Goal: Task Accomplishment & Management: Use online tool/utility

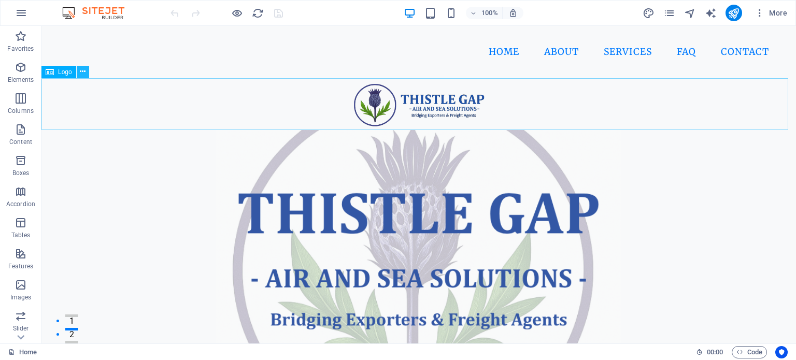
click at [85, 74] on icon at bounding box center [83, 71] width 6 height 11
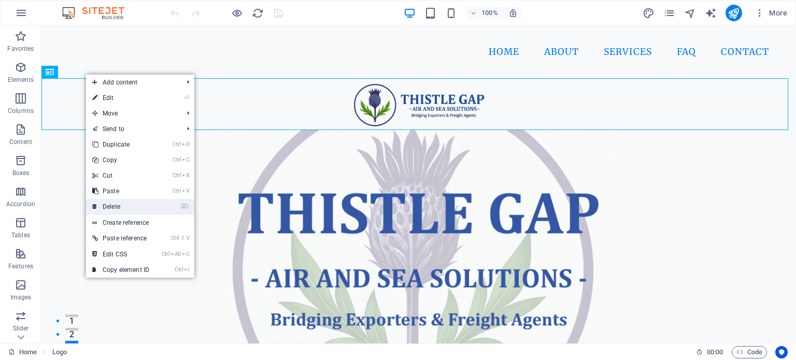
click at [112, 203] on link "⌦ Delete" at bounding box center [120, 207] width 69 height 16
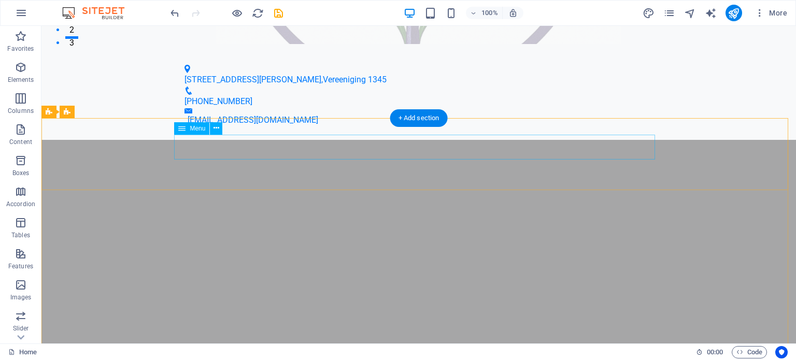
scroll to position [311, 0]
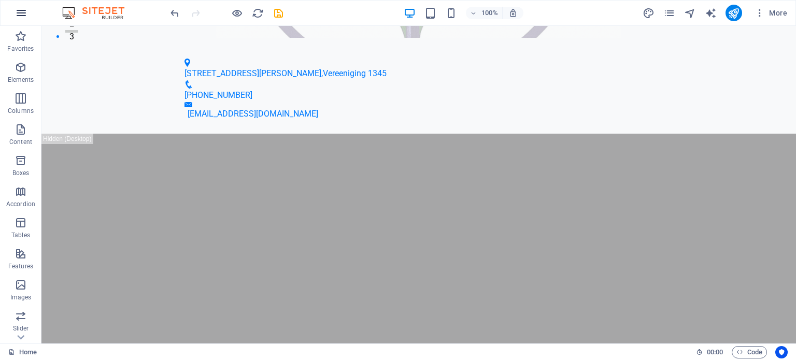
click at [18, 10] on icon "button" at bounding box center [21, 13] width 12 height 12
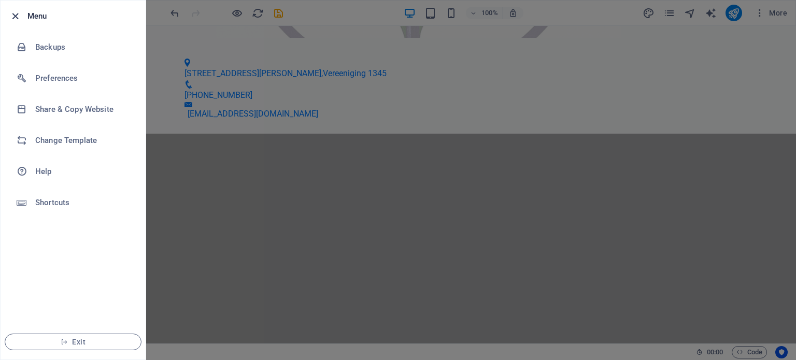
click at [15, 10] on icon "button" at bounding box center [15, 16] width 12 height 12
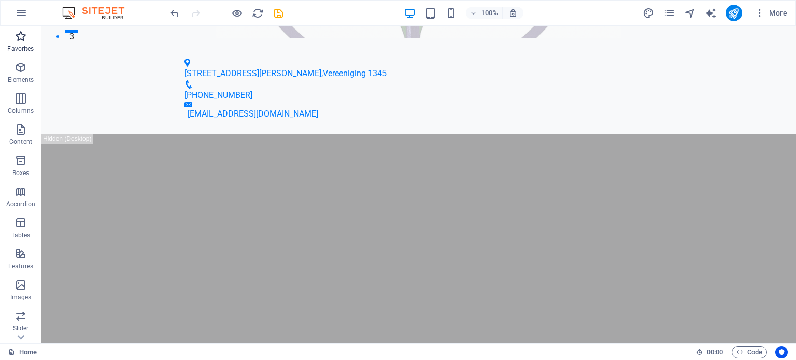
click at [26, 46] on p "Favorites" at bounding box center [20, 49] width 26 height 8
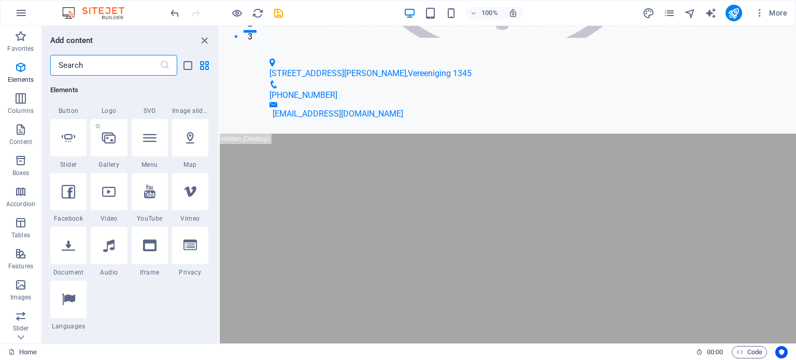
scroll to position [259, 0]
click at [26, 39] on icon "button" at bounding box center [21, 36] width 12 height 12
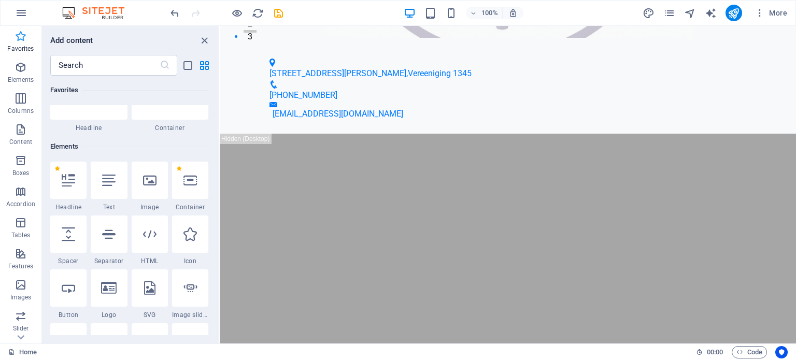
scroll to position [0, 0]
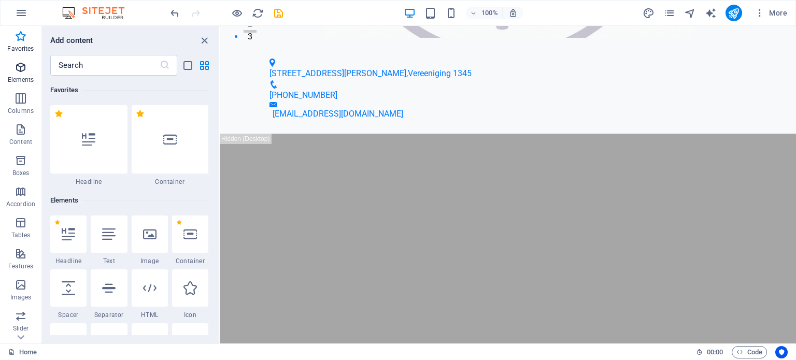
click at [21, 74] on icon "button" at bounding box center [21, 67] width 12 height 12
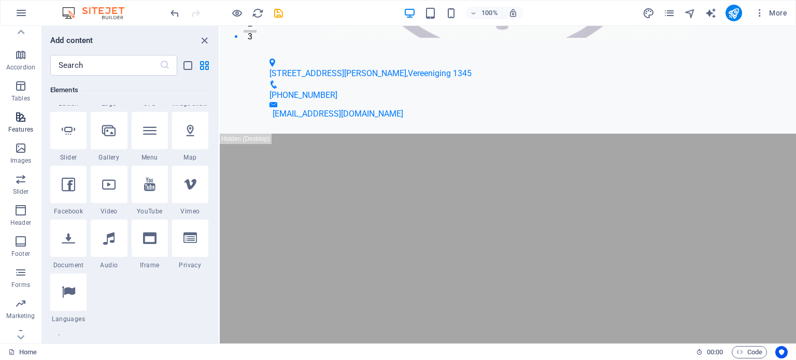
scroll to position [148, 0]
click at [209, 43] on icon "close panel" at bounding box center [205, 41] width 12 height 12
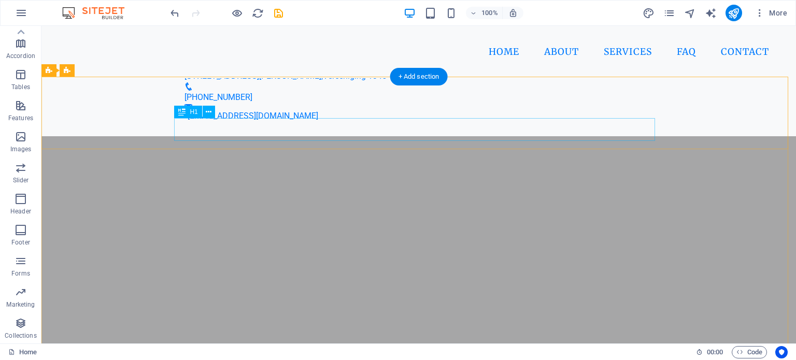
scroll to position [259, 0]
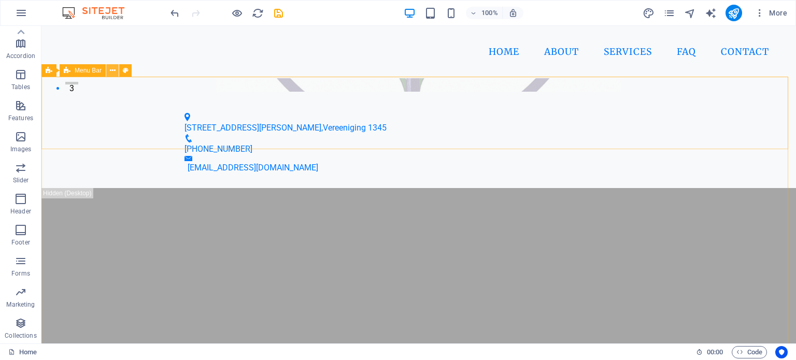
click at [115, 73] on icon at bounding box center [113, 70] width 6 height 11
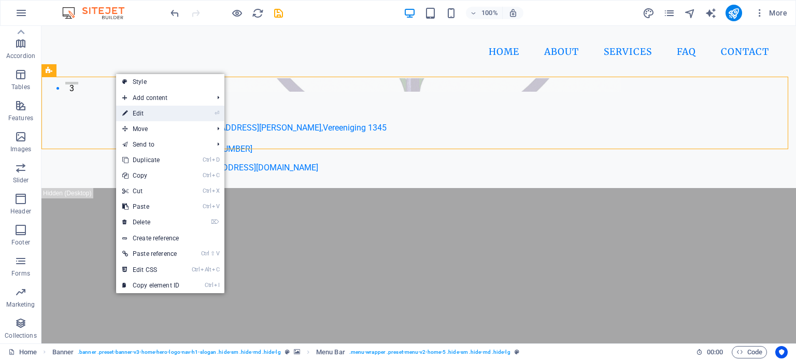
click at [136, 109] on link "⏎ Edit" at bounding box center [150, 114] width 69 height 16
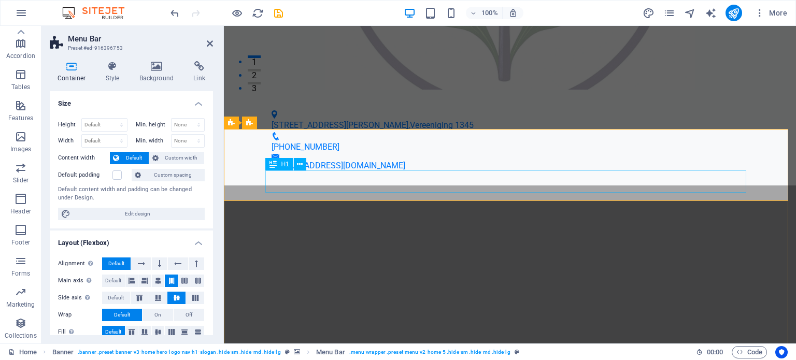
click at [301, 166] on icon at bounding box center [300, 164] width 6 height 11
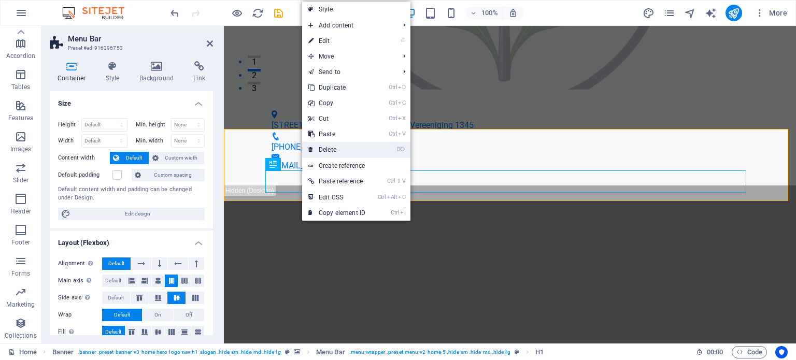
click at [339, 148] on link "⌦ Delete" at bounding box center [336, 150] width 69 height 16
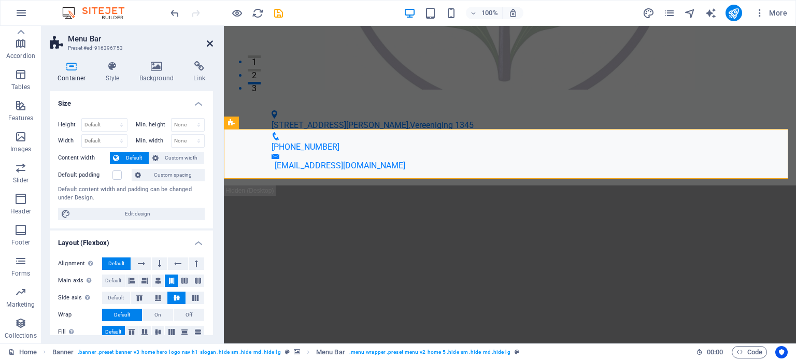
click at [209, 46] on icon at bounding box center [210, 43] width 6 height 8
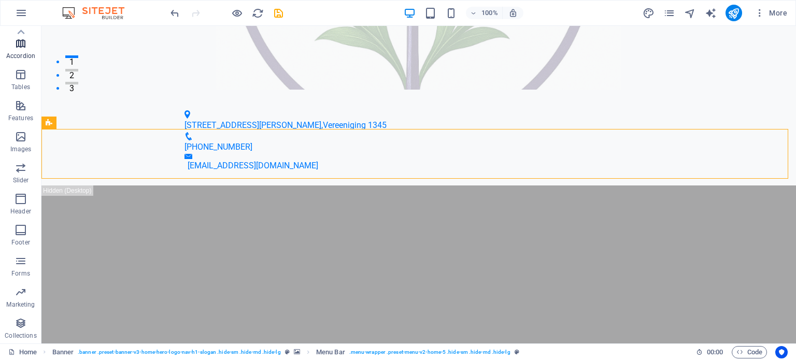
click at [25, 52] on p "Accordion" at bounding box center [20, 56] width 29 height 8
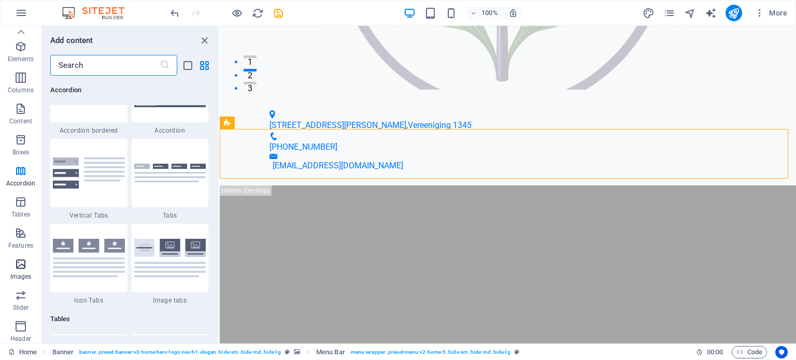
scroll to position [0, 0]
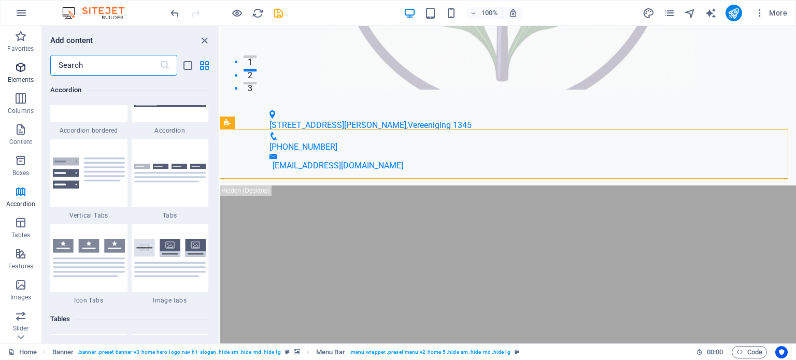
click at [25, 70] on icon "button" at bounding box center [21, 67] width 12 height 12
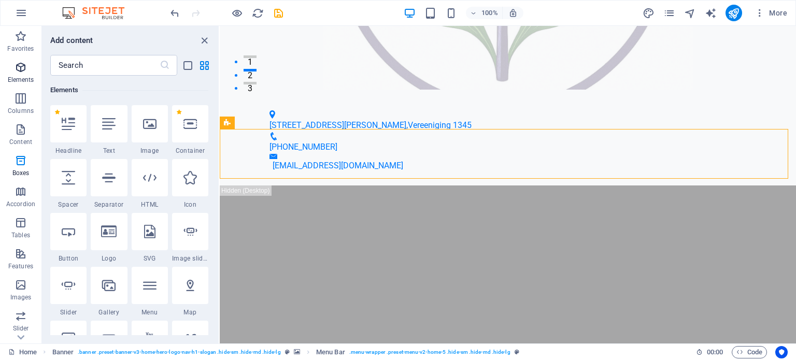
scroll to position [110, 0]
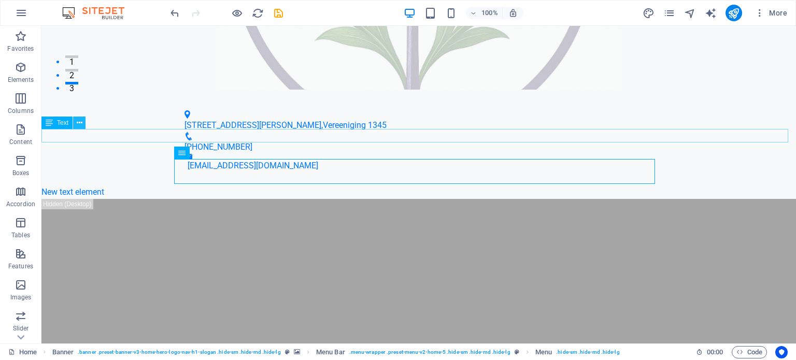
click at [82, 123] on button at bounding box center [79, 123] width 12 height 12
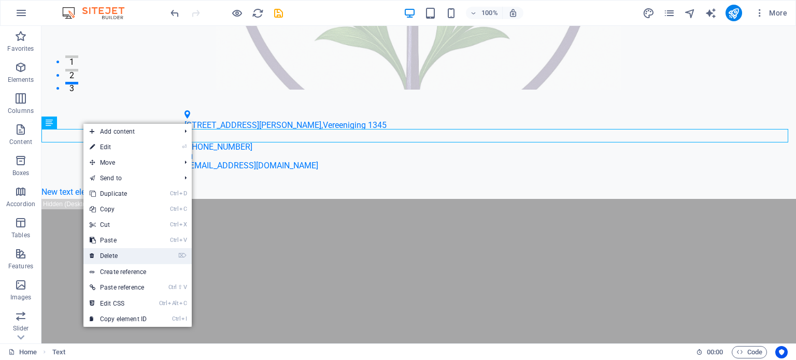
click at [120, 252] on link "⌦ Delete" at bounding box center [117, 256] width 69 height 16
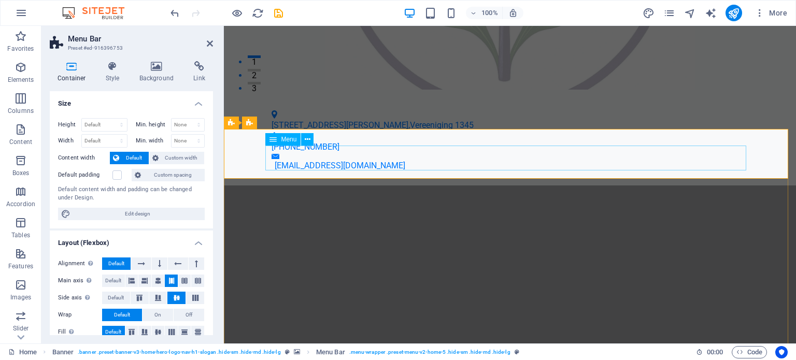
click at [210, 42] on icon at bounding box center [210, 43] width 6 height 8
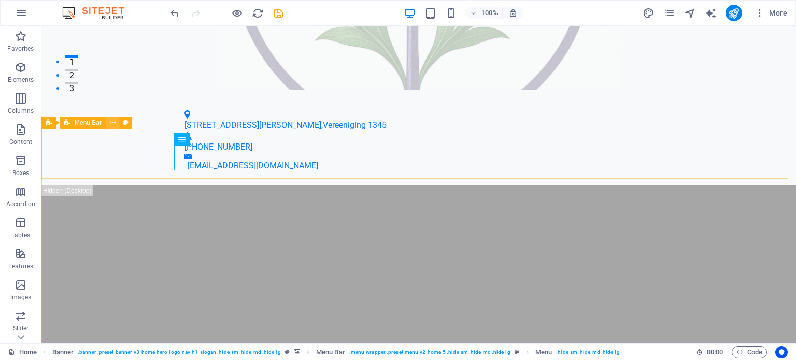
click at [113, 122] on icon at bounding box center [113, 123] width 6 height 11
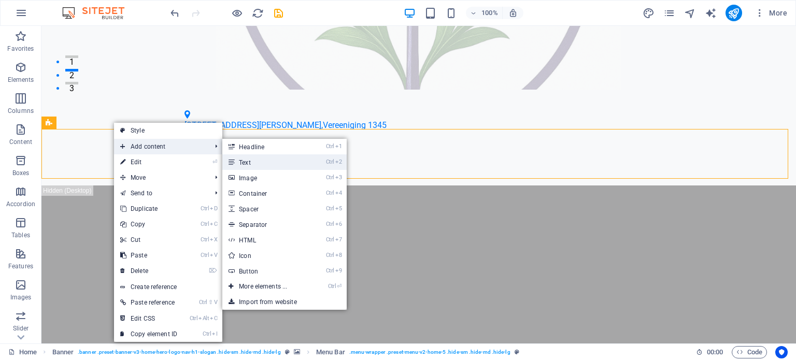
click at [244, 158] on link "Ctrl 2 Text" at bounding box center [265, 162] width 86 height 16
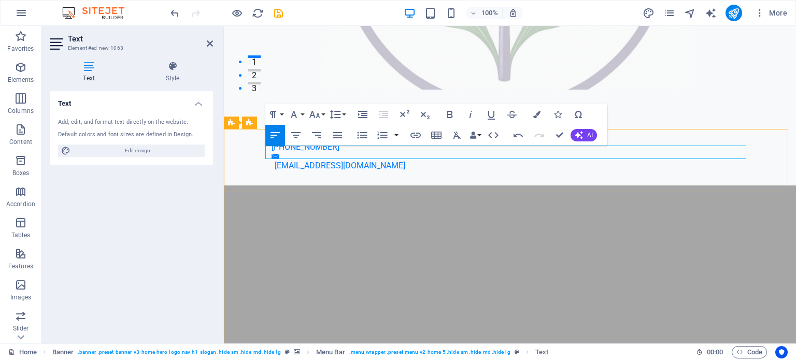
click at [453, 116] on icon "button" at bounding box center [450, 114] width 6 height 7
drag, startPoint x: 374, startPoint y: 151, endPoint x: 263, endPoint y: 153, distance: 111.0
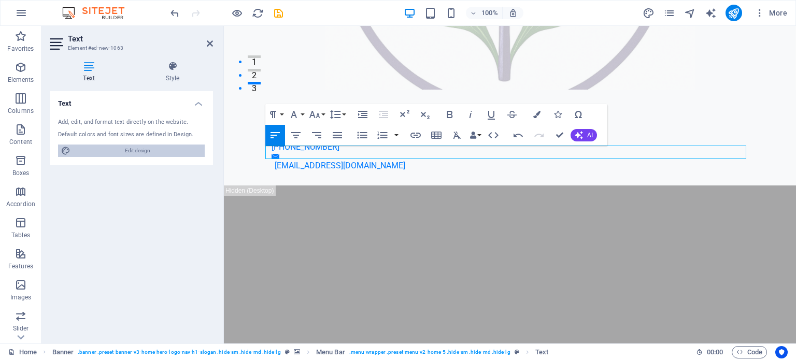
click at [142, 147] on span "Edit design" at bounding box center [138, 151] width 128 height 12
select select "200"
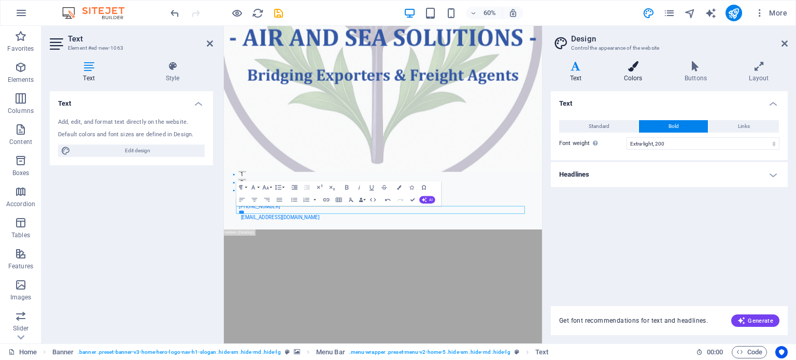
click at [635, 70] on icon at bounding box center [633, 66] width 57 height 10
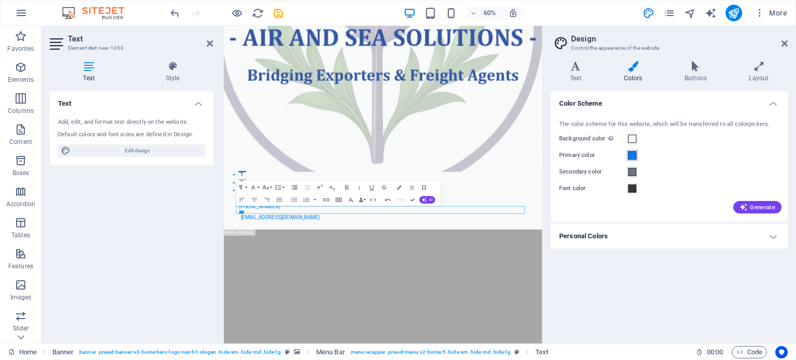
click at [628, 152] on span at bounding box center [632, 155] width 8 height 8
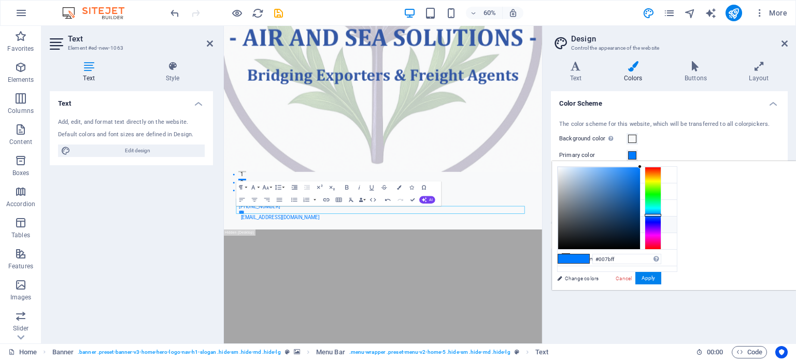
click at [610, 226] on small "#343A40" at bounding box center [610, 226] width 16 height 7
click at [574, 258] on span at bounding box center [566, 259] width 16 height 9
click at [596, 219] on li "Font color #343A40" at bounding box center [617, 225] width 119 height 17
type input "#343a40"
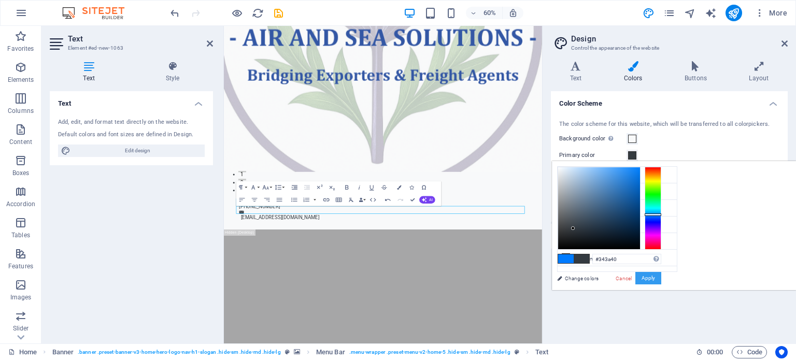
click at [662, 274] on button "Apply" at bounding box center [649, 278] width 26 height 12
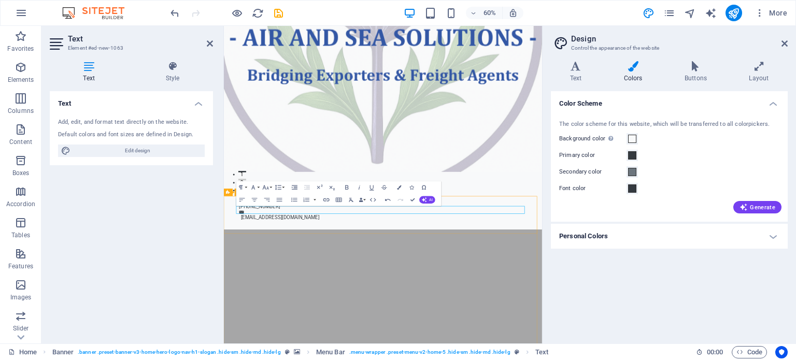
drag, startPoint x: 543, startPoint y: 231, endPoint x: 369, endPoint y: 327, distance: 198.9
drag, startPoint x: 284, startPoint y: 205, endPoint x: 72, endPoint y: 300, distance: 232.8
click at [252, 206] on div "H1 Banner Banner Menu Bar Menu Bar Info Bar Logo Container Text Container Menu …" at bounding box center [383, 106] width 318 height 473
drag, startPoint x: 266, startPoint y: 332, endPoint x: 232, endPoint y: 325, distance: 35.6
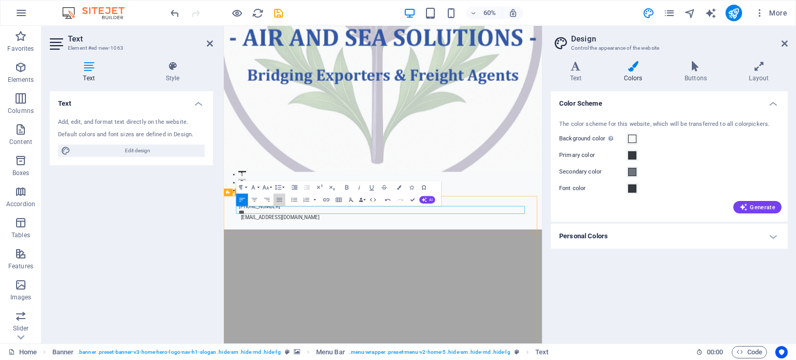
click at [630, 188] on span at bounding box center [632, 189] width 8 height 8
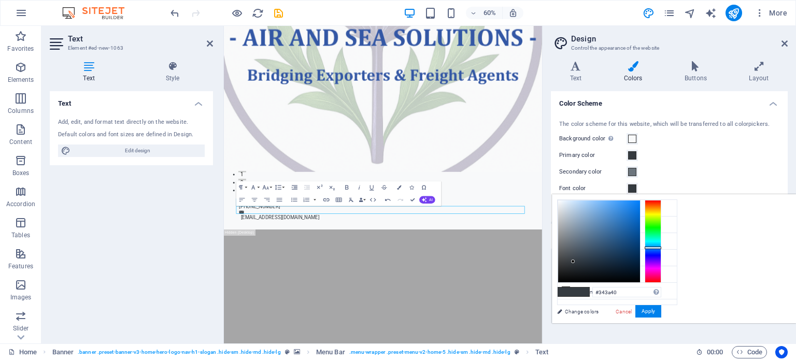
type input "#2a76c2"
click at [640, 219] on div at bounding box center [599, 242] width 82 height 82
click at [662, 305] on button "Apply" at bounding box center [649, 311] width 26 height 12
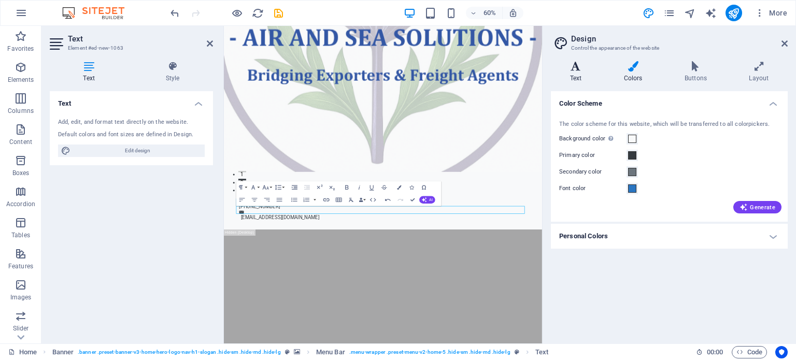
click at [577, 73] on h4 "Text" at bounding box center [578, 72] width 54 height 22
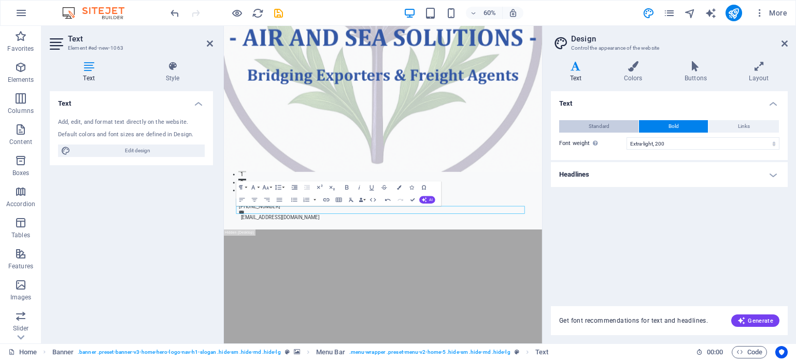
click at [592, 125] on span "Standard" at bounding box center [599, 126] width 21 height 12
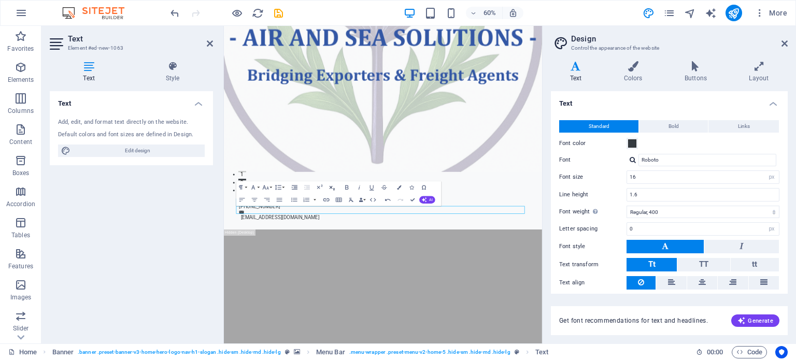
click at [332, 188] on icon "button" at bounding box center [332, 187] width 7 height 7
click at [252, 188] on icon "button" at bounding box center [253, 187] width 7 height 7
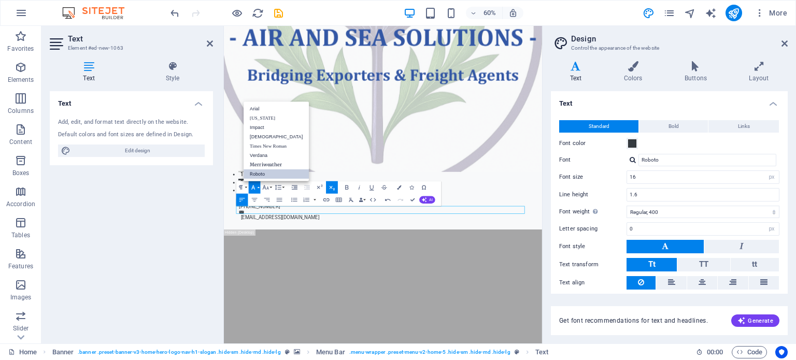
scroll to position [0, 0]
click at [265, 163] on link "Merriweather" at bounding box center [276, 164] width 65 height 9
click at [431, 199] on span "AI" at bounding box center [432, 200] width 4 height 4
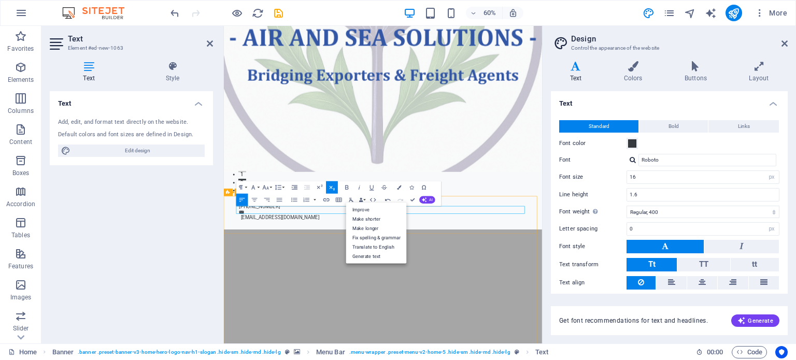
click at [402, 187] on button "Colors" at bounding box center [399, 187] width 12 height 12
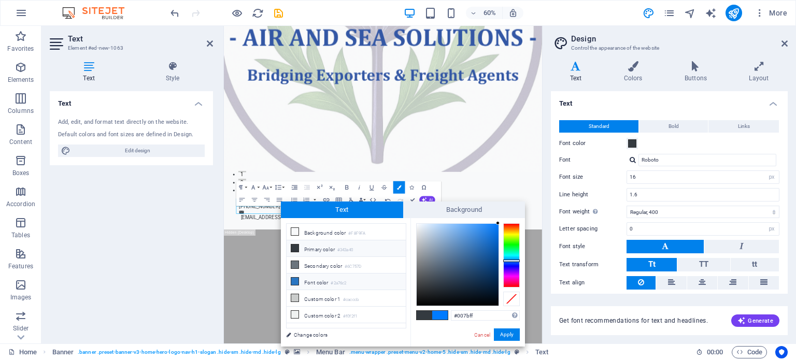
click at [339, 276] on li "Font color #2a76c2" at bounding box center [346, 282] width 119 height 17
type input "#2a76c2"
click at [509, 331] on button "Apply" at bounding box center [507, 335] width 26 height 12
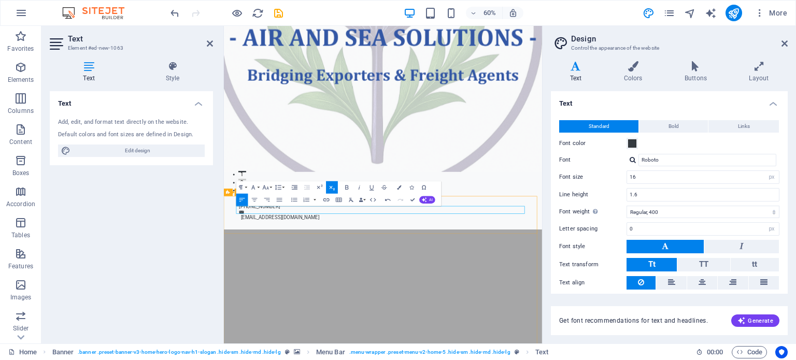
drag, startPoint x: 295, startPoint y: 330, endPoint x: 240, endPoint y: 323, distance: 55.9
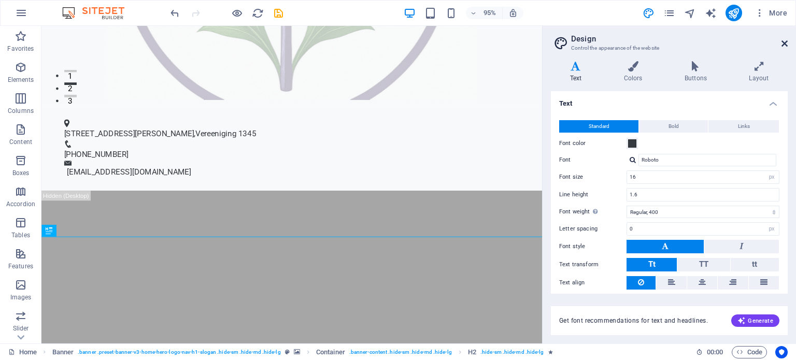
click at [786, 45] on icon at bounding box center [785, 43] width 6 height 8
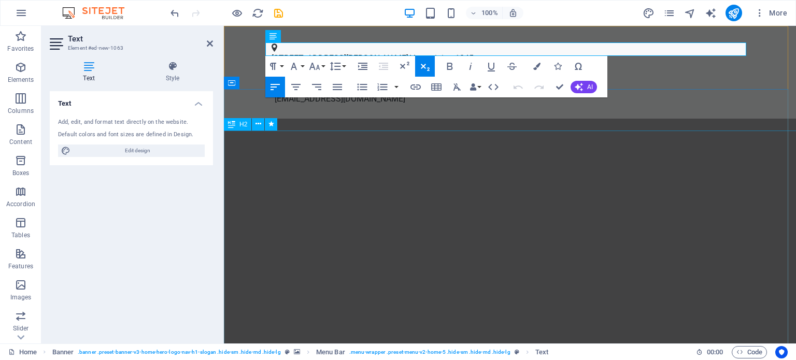
scroll to position [363, 0]
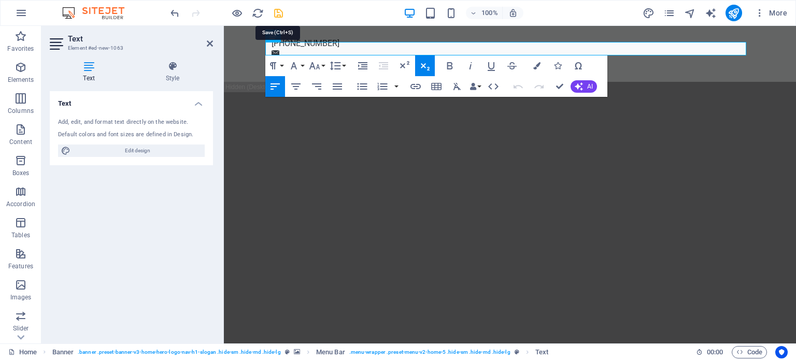
click at [278, 9] on icon "save" at bounding box center [279, 13] width 12 height 12
checkbox input "false"
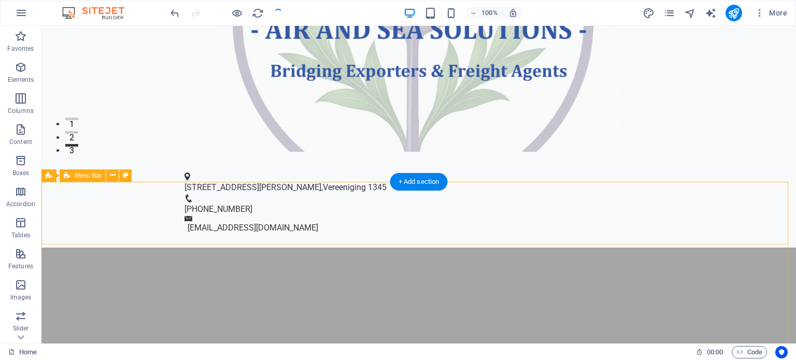
scroll to position [207, 0]
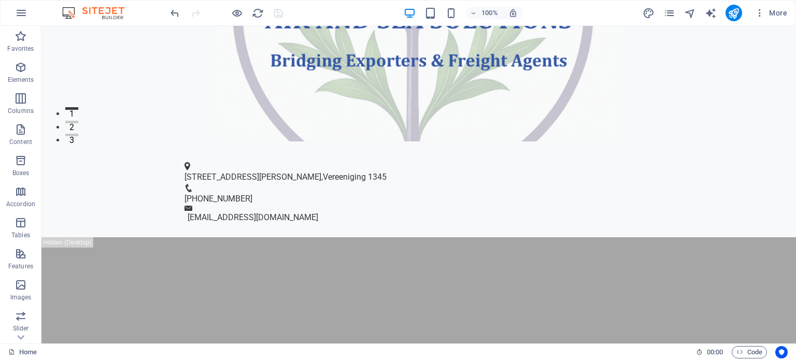
click at [144, 96] on figure at bounding box center [418, 6] width 755 height 271
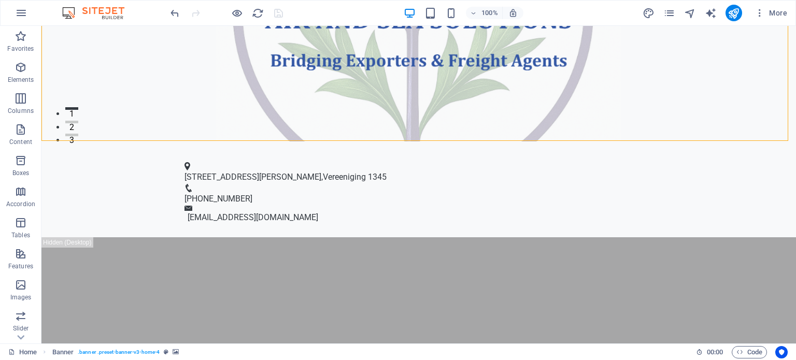
click at [144, 96] on figure at bounding box center [418, 6] width 755 height 271
select select "vh"
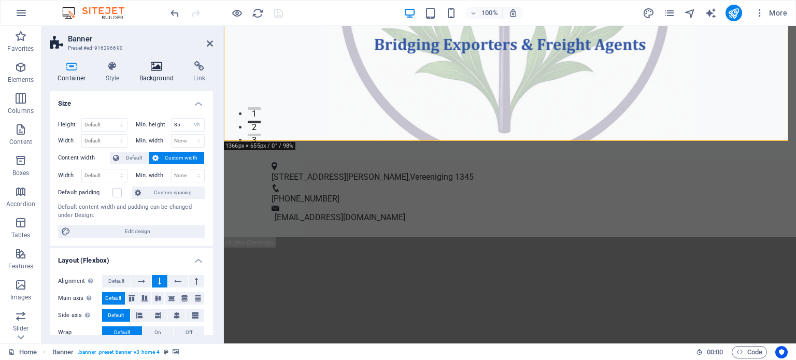
click at [155, 80] on h4 "Background" at bounding box center [159, 72] width 54 height 22
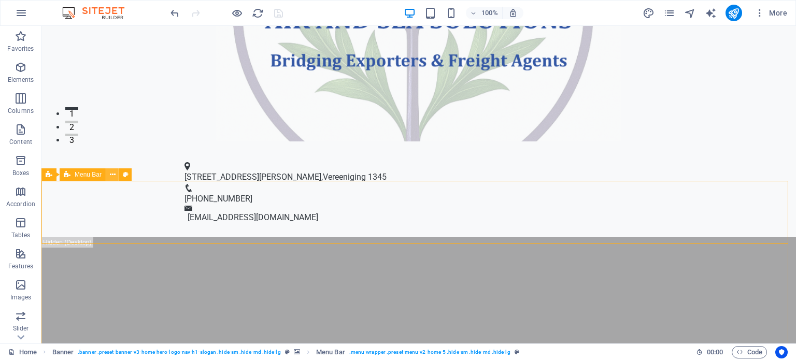
click at [114, 178] on icon at bounding box center [113, 175] width 6 height 11
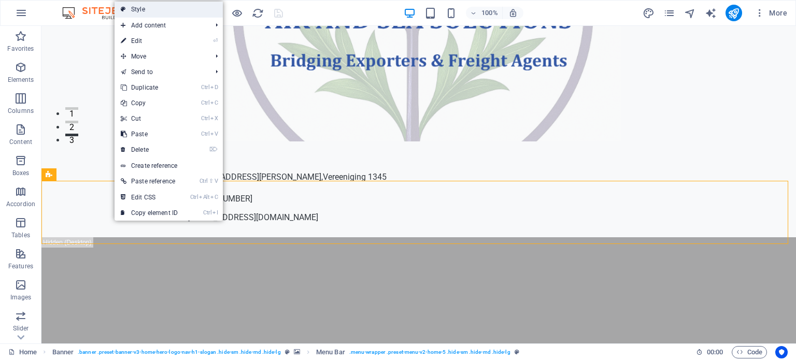
click at [133, 8] on link "Style" at bounding box center [169, 10] width 108 height 16
select select "rem"
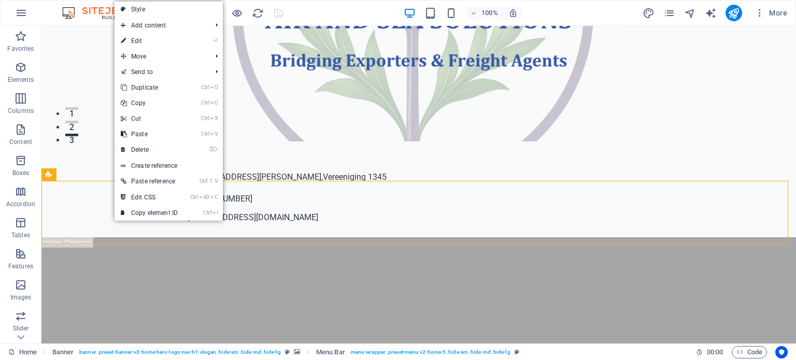
select select "preset-menu-v2-home-5"
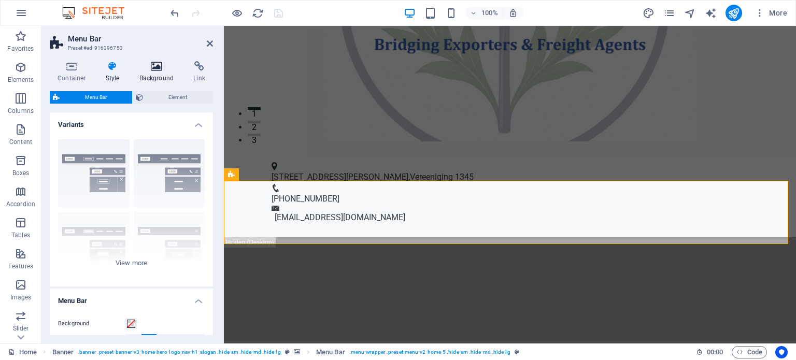
click at [157, 69] on icon at bounding box center [157, 66] width 50 height 10
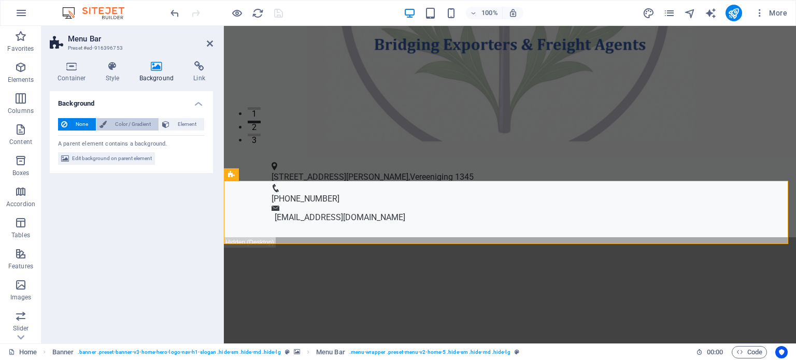
click at [142, 124] on span "Color / Gradient" at bounding box center [133, 124] width 46 height 12
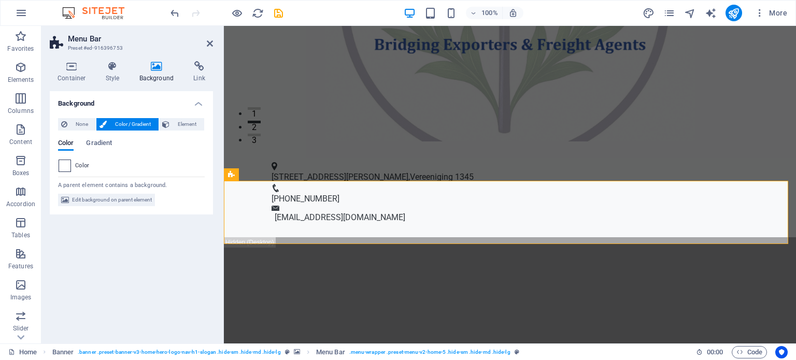
click at [63, 160] on div at bounding box center [65, 166] width 12 height 12
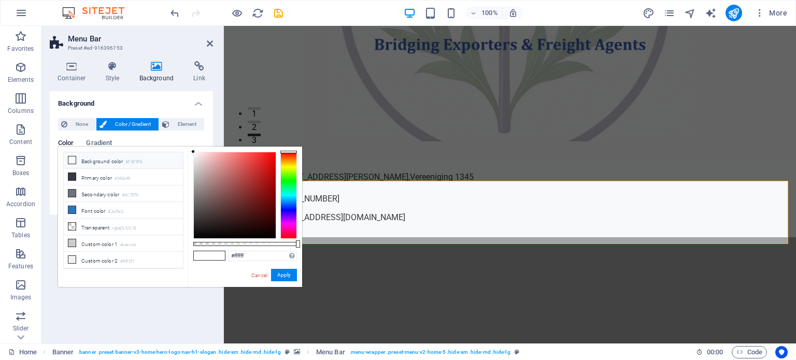
click at [91, 157] on li "Background color #F8F9FA" at bounding box center [123, 160] width 119 height 17
type input "#f8f9fa"
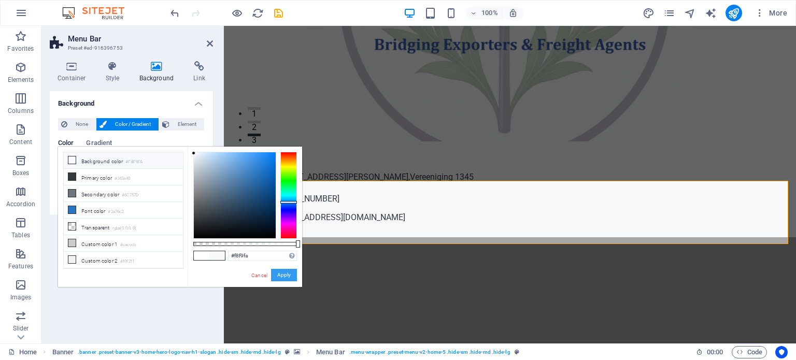
click at [284, 275] on button "Apply" at bounding box center [284, 275] width 26 height 12
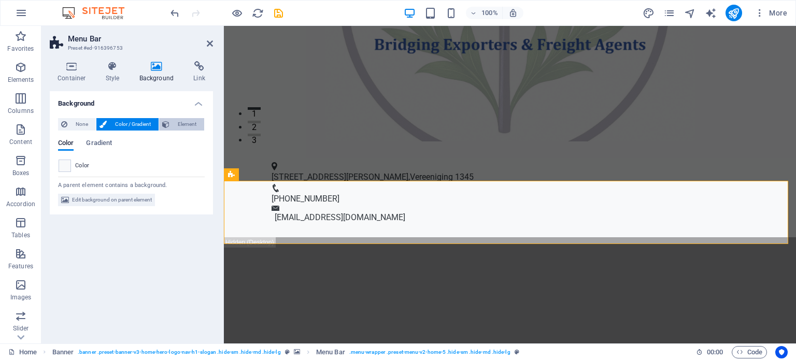
click at [178, 122] on span "Element" at bounding box center [187, 124] width 29 height 12
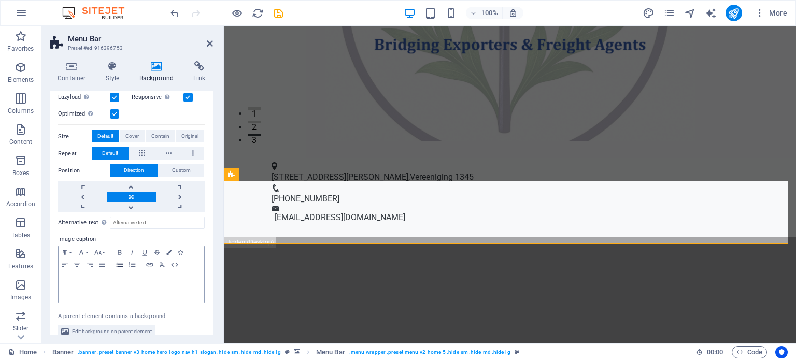
scroll to position [189, 0]
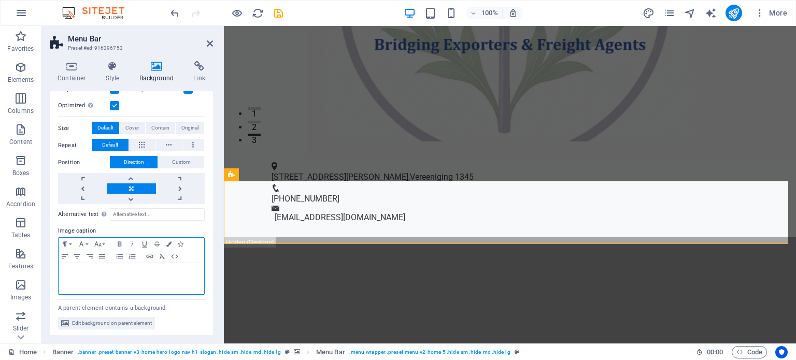
click at [87, 276] on p at bounding box center [131, 273] width 135 height 9
click at [89, 277] on div "About" at bounding box center [132, 278] width 146 height 31
click at [73, 68] on icon at bounding box center [72, 66] width 44 height 10
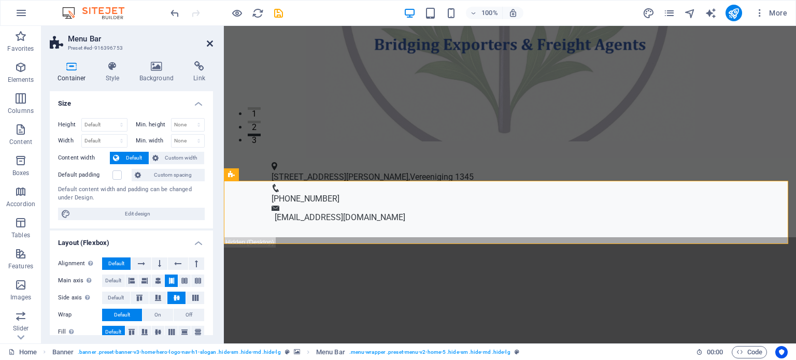
click at [212, 43] on icon at bounding box center [210, 43] width 6 height 8
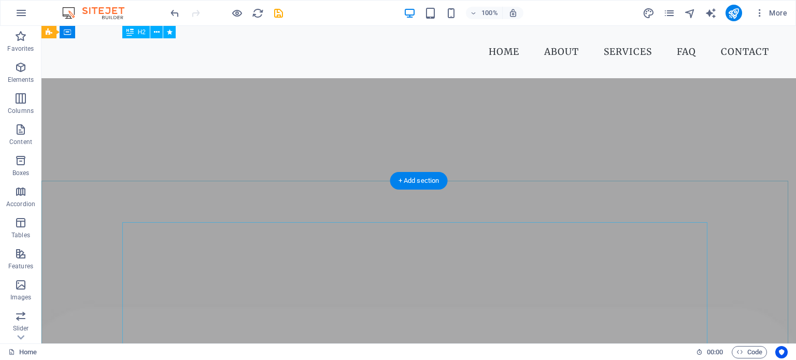
scroll to position [207, 0]
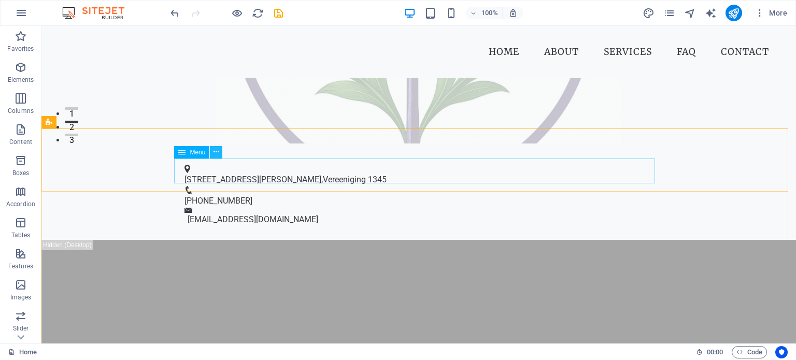
click at [216, 153] on icon at bounding box center [217, 152] width 6 height 11
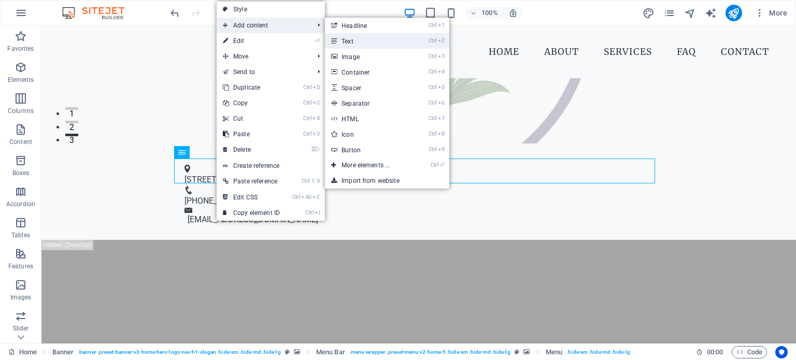
click at [385, 44] on link "Ctrl 2 Text" at bounding box center [368, 41] width 86 height 16
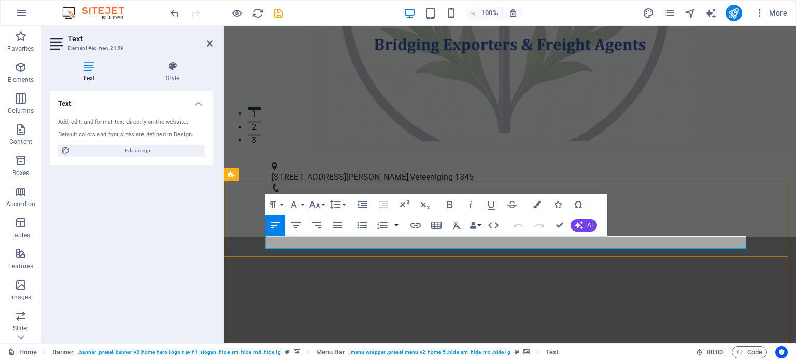
click at [338, 230] on icon "button" at bounding box center [337, 225] width 12 height 12
click at [334, 224] on icon "button" at bounding box center [337, 225] width 12 height 12
drag, startPoint x: 292, startPoint y: 245, endPoint x: 262, endPoint y: 240, distance: 30.4
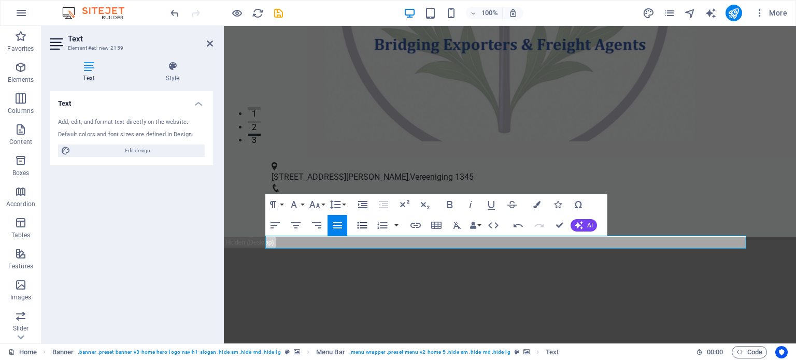
click at [363, 224] on icon "button" at bounding box center [362, 225] width 12 height 12
click at [338, 220] on icon "button" at bounding box center [337, 225] width 12 height 12
click at [334, 223] on icon "button" at bounding box center [337, 225] width 12 height 12
click at [355, 227] on button "Unordered List" at bounding box center [363, 225] width 20 height 21
click at [317, 226] on icon "button" at bounding box center [316, 225] width 9 height 6
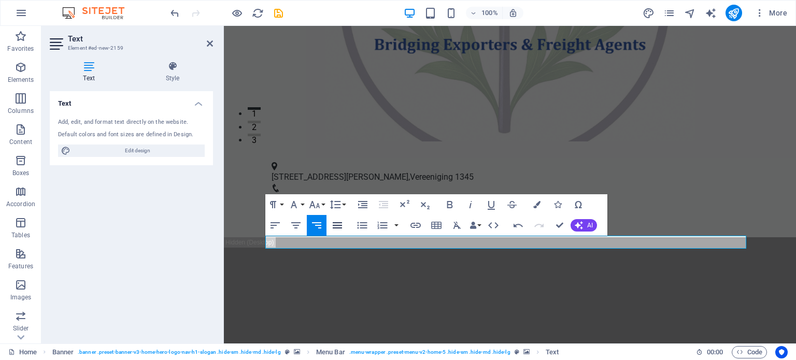
click at [337, 226] on icon "button" at bounding box center [337, 225] width 12 height 12
click at [300, 222] on icon "button" at bounding box center [295, 225] width 9 height 6
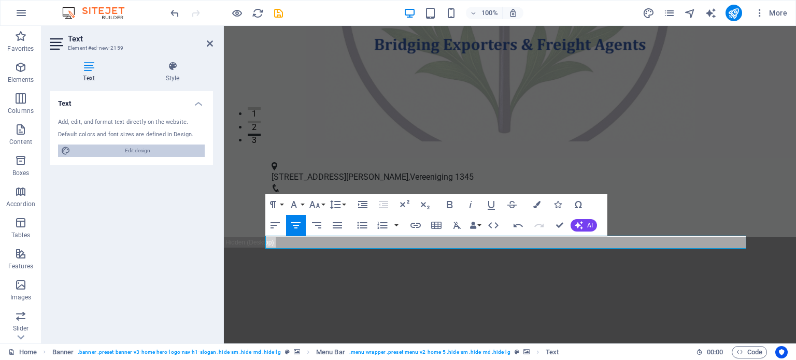
click at [148, 148] on span "Edit design" at bounding box center [138, 151] width 128 height 12
select select "px"
select select "400"
select select "px"
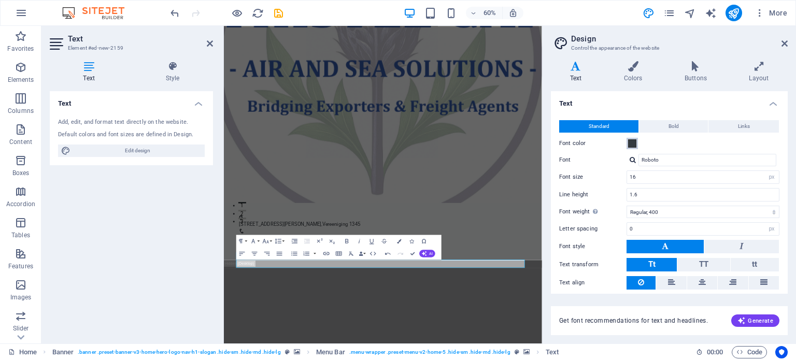
click at [630, 146] on span at bounding box center [632, 143] width 8 height 8
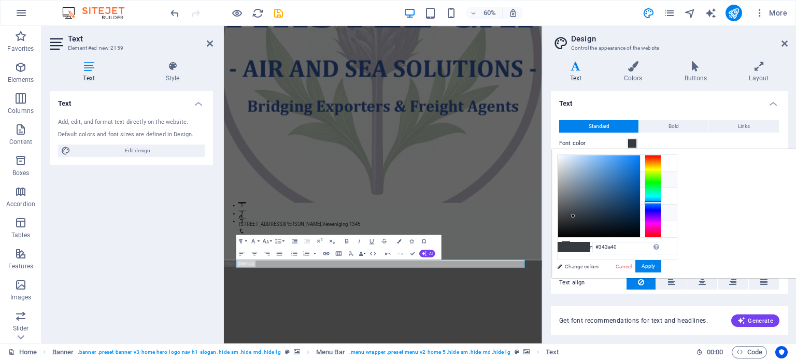
click at [577, 210] on li "Font color #2a76c2" at bounding box center [617, 213] width 119 height 17
type input "#2a76c2"
click at [662, 261] on button "Apply" at bounding box center [649, 266] width 26 height 12
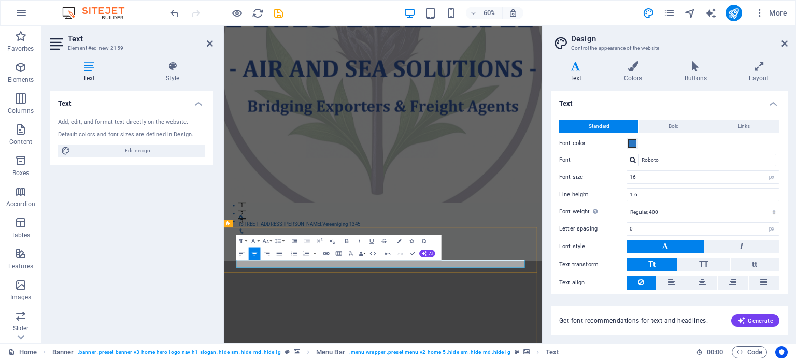
drag, startPoint x: 503, startPoint y: 423, endPoint x: 466, endPoint y: 424, distance: 37.3
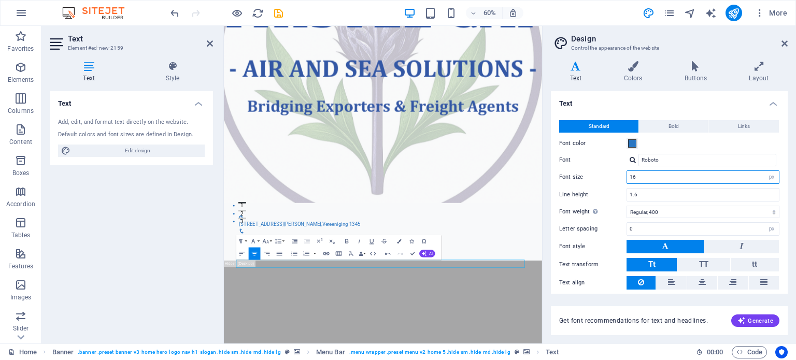
click at [643, 179] on input "16" at bounding box center [703, 177] width 152 height 12
type input "1"
type input "100"
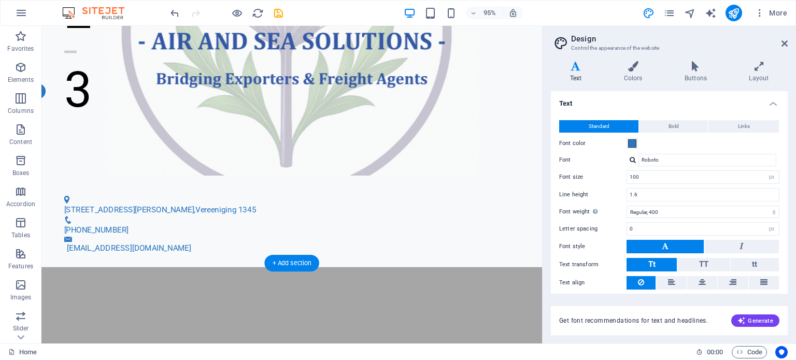
scroll to position [287, 0]
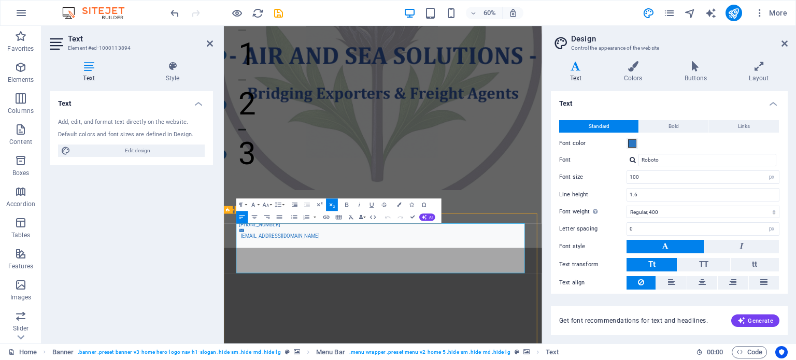
drag, startPoint x: 249, startPoint y: 403, endPoint x: 233, endPoint y: 398, distance: 17.4
click at [632, 147] on span at bounding box center [632, 143] width 8 height 8
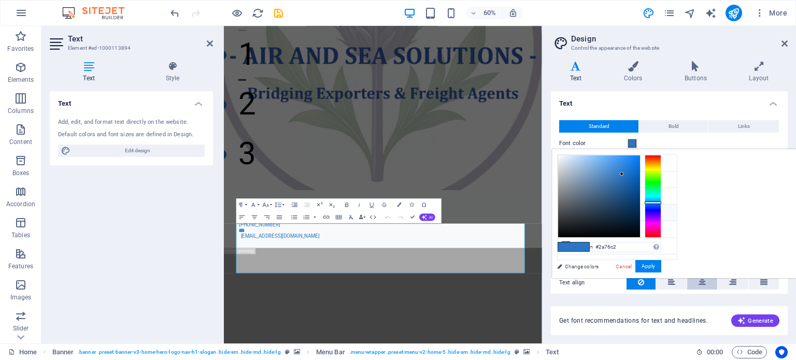
click at [697, 282] on button at bounding box center [702, 282] width 30 height 13
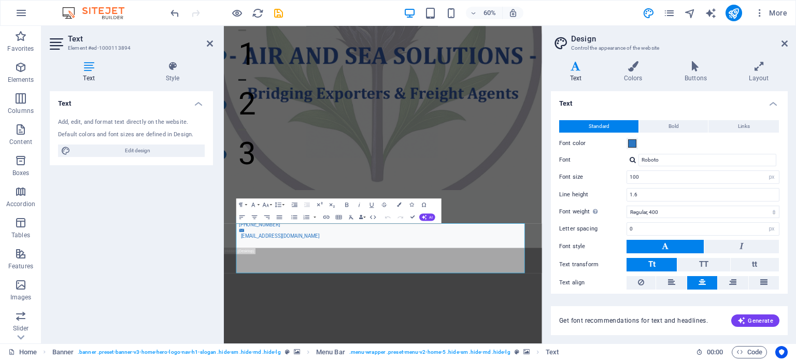
scroll to position [32, 0]
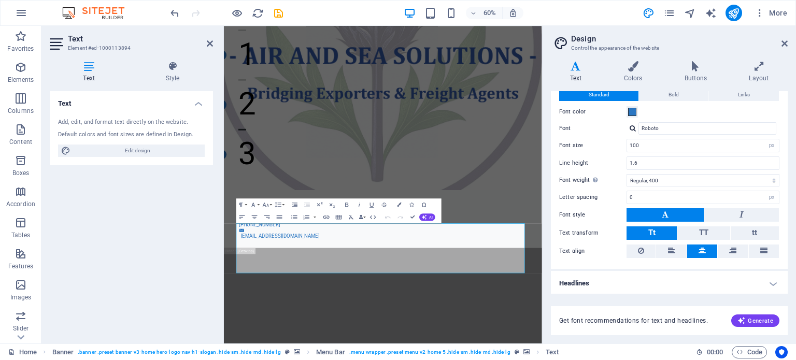
click at [769, 278] on h4 "Headlines" at bounding box center [669, 283] width 237 height 25
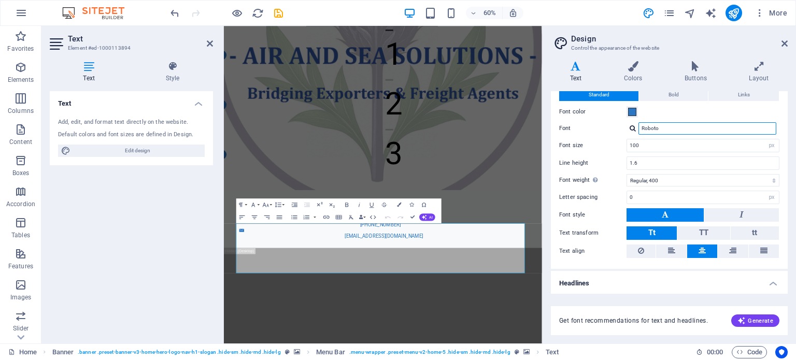
click at [669, 128] on input "Roboto" at bounding box center [708, 128] width 138 height 12
click at [634, 128] on div at bounding box center [633, 128] width 6 height 7
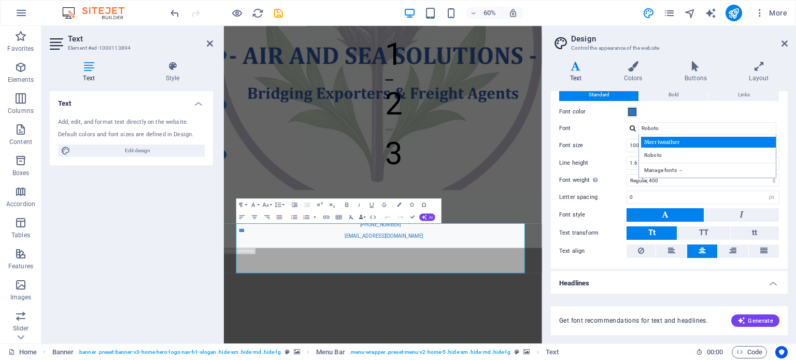
click at [647, 142] on div "Merriweather" at bounding box center [709, 142] width 137 height 11
type input "Merriweather"
click at [784, 39] on icon at bounding box center [785, 43] width 6 height 8
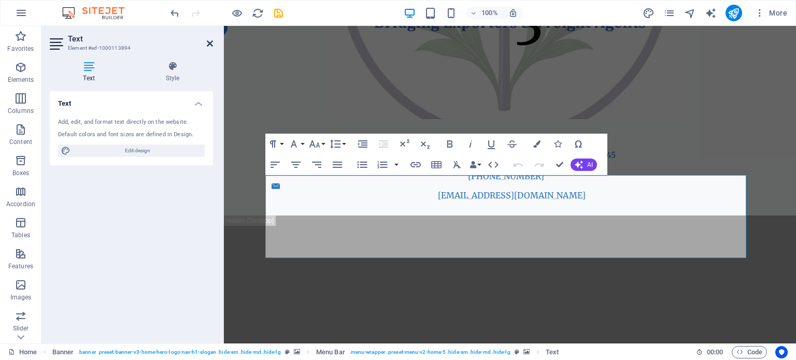
click at [210, 41] on icon at bounding box center [210, 43] width 6 height 8
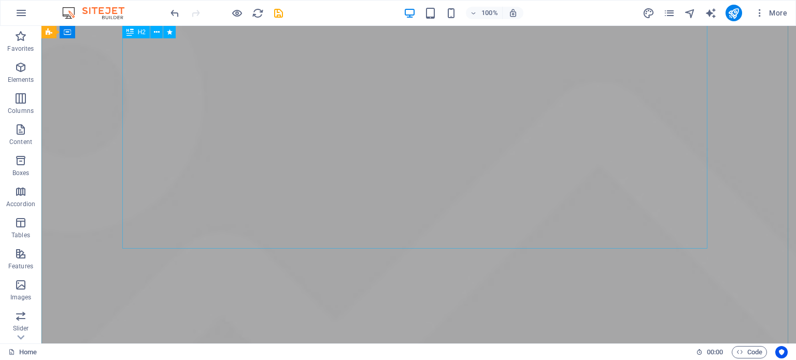
scroll to position [1452, 0]
click at [23, 13] on icon "button" at bounding box center [21, 13] width 12 height 12
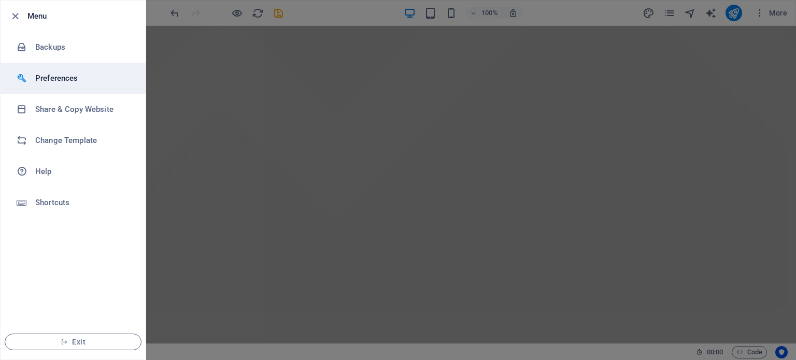
click at [54, 82] on h6 "Preferences" at bounding box center [83, 78] width 96 height 12
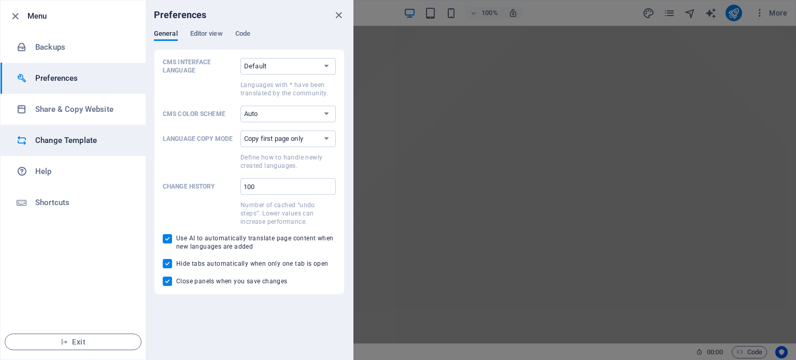
click at [55, 136] on h6 "Change Template" at bounding box center [83, 140] width 96 height 12
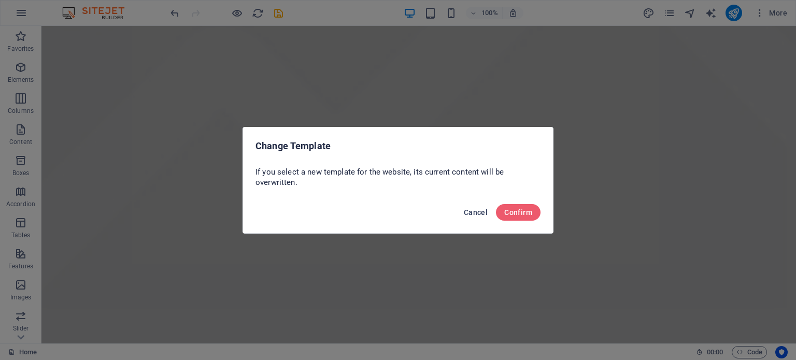
click at [475, 212] on span "Cancel" at bounding box center [476, 212] width 24 height 8
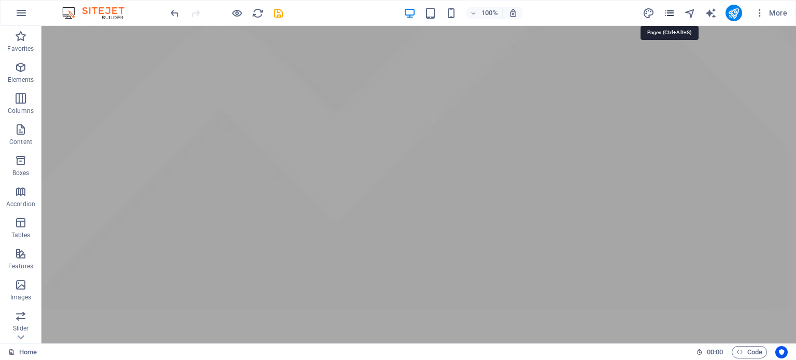
click at [670, 11] on icon "pages" at bounding box center [670, 13] width 12 height 12
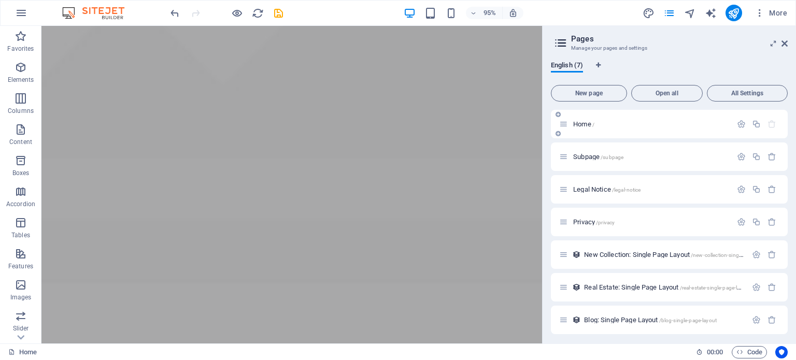
scroll to position [3, 0]
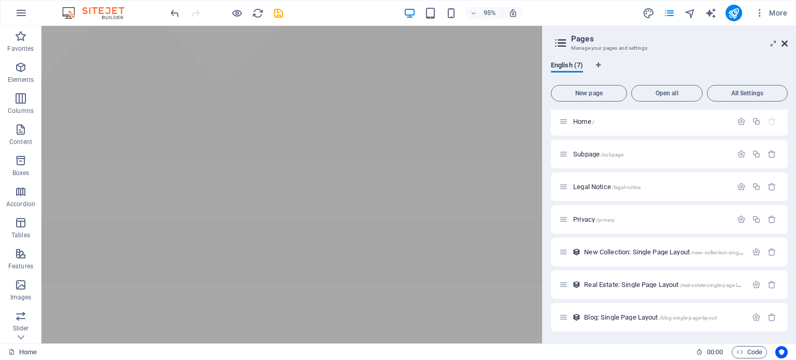
click at [783, 39] on icon at bounding box center [785, 43] width 6 height 8
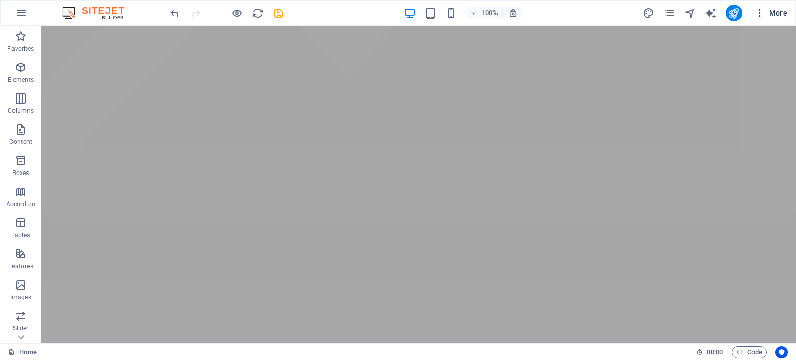
click at [782, 8] on span "More" at bounding box center [771, 13] width 33 height 10
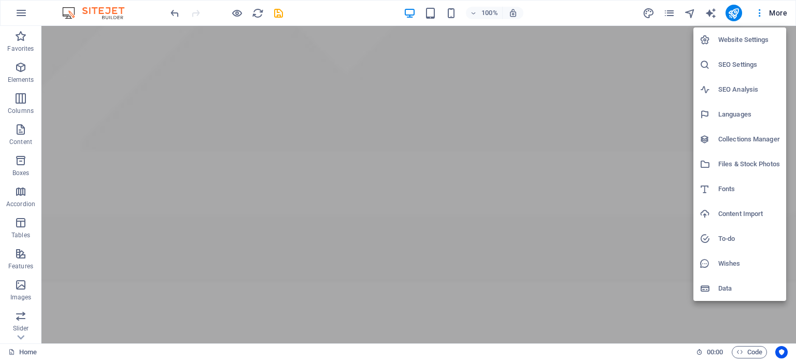
click at [736, 41] on h6 "Website Settings" at bounding box center [750, 40] width 62 height 12
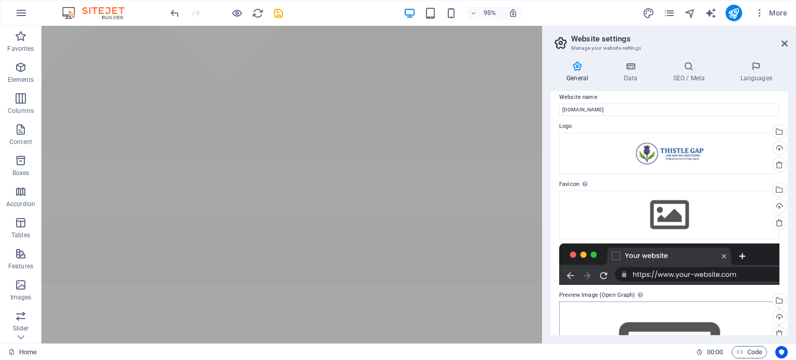
scroll to position [0, 0]
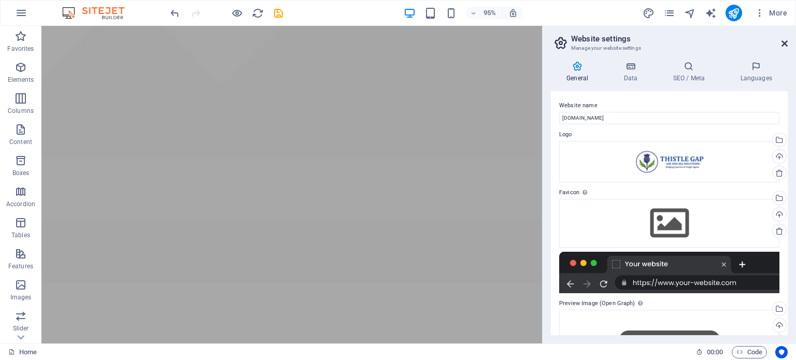
click at [784, 41] on icon at bounding box center [785, 43] width 6 height 8
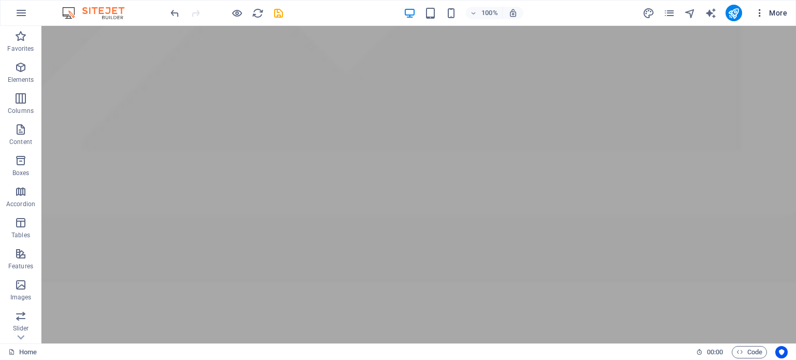
click at [777, 12] on span "More" at bounding box center [771, 13] width 33 height 10
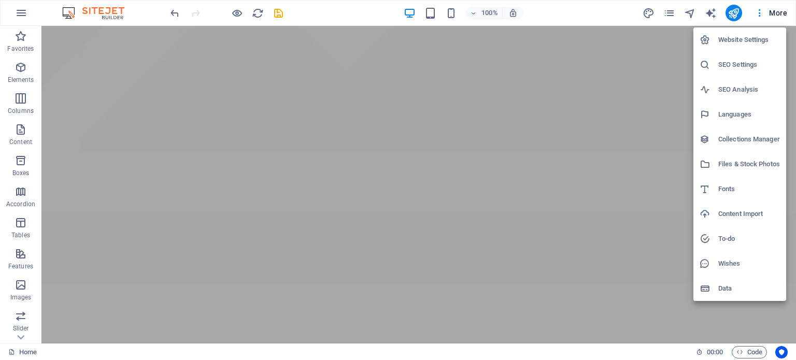
click at [726, 194] on h6 "Fonts" at bounding box center [750, 189] width 62 height 12
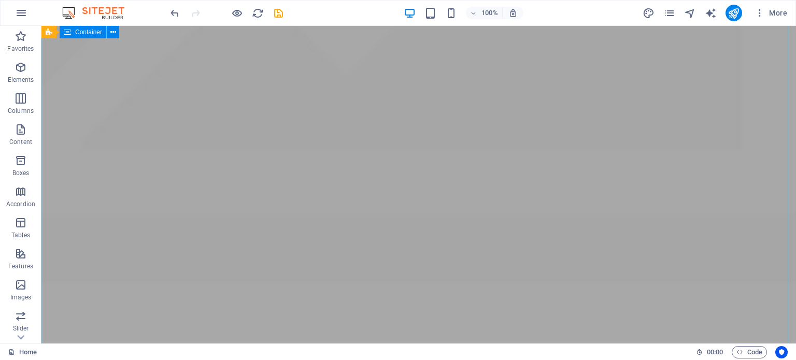
select select "popularity"
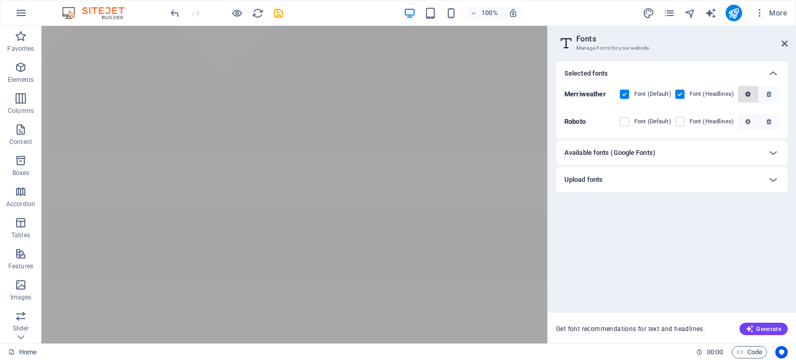
click at [751, 92] on span "button" at bounding box center [748, 94] width 12 height 6
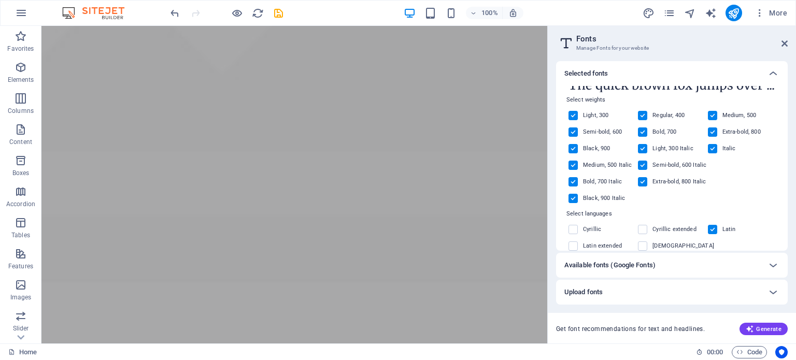
scroll to position [74, 0]
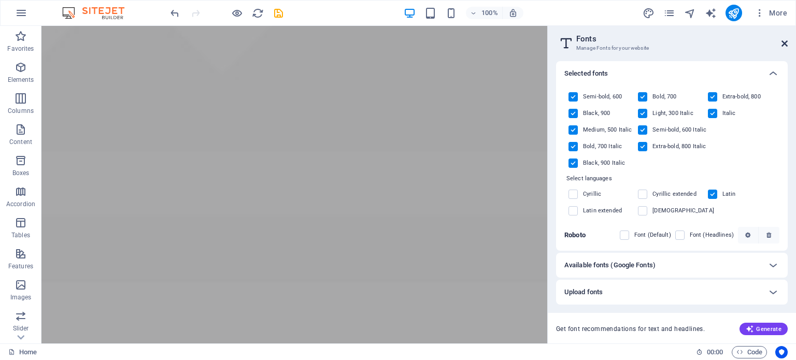
drag, startPoint x: 788, startPoint y: 40, endPoint x: 739, endPoint y: 15, distance: 55.0
click at [786, 40] on icon at bounding box center [785, 43] width 6 height 8
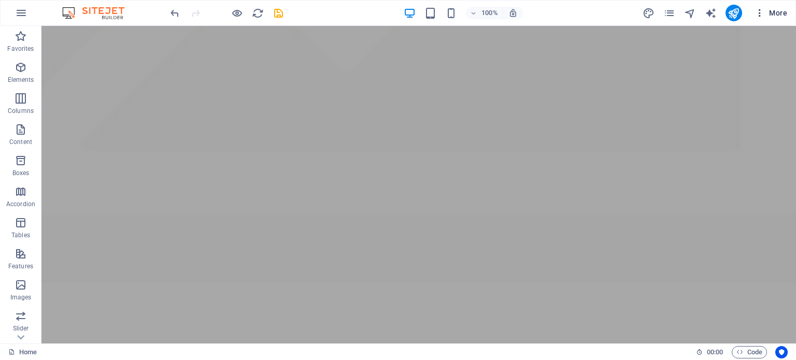
click at [771, 8] on span "More" at bounding box center [771, 13] width 33 height 10
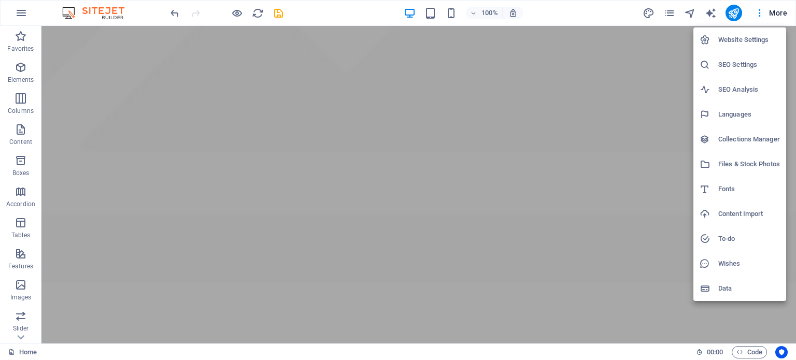
click at [642, 257] on div at bounding box center [398, 180] width 796 height 360
